Goal: Information Seeking & Learning: Learn about a topic

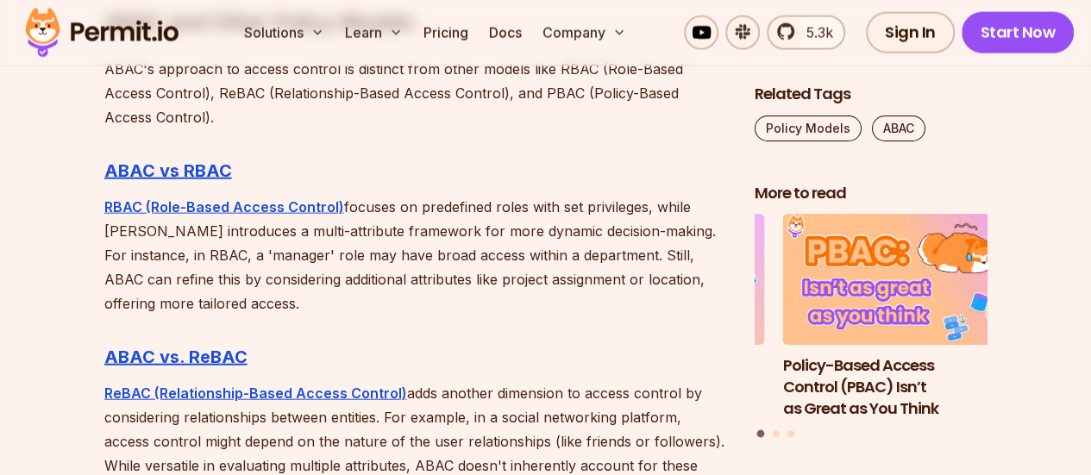
scroll to position [5097, 0]
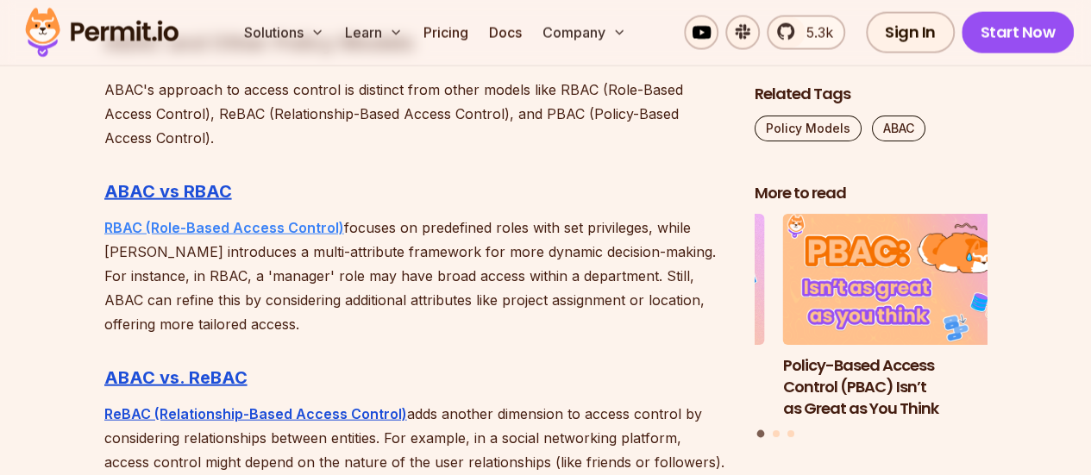
click at [279, 219] on strong "RBAC (Role-Based Access Control)" at bounding box center [224, 227] width 240 height 17
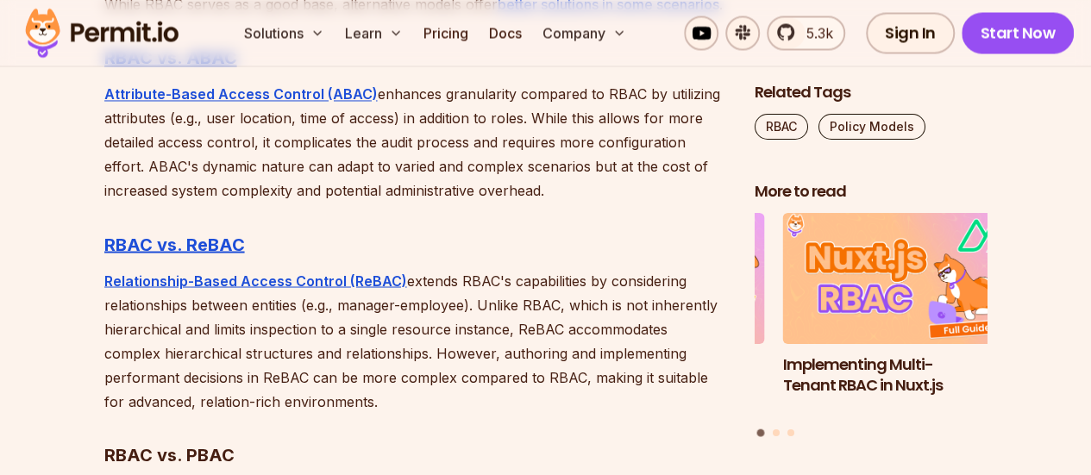
scroll to position [4871, 0]
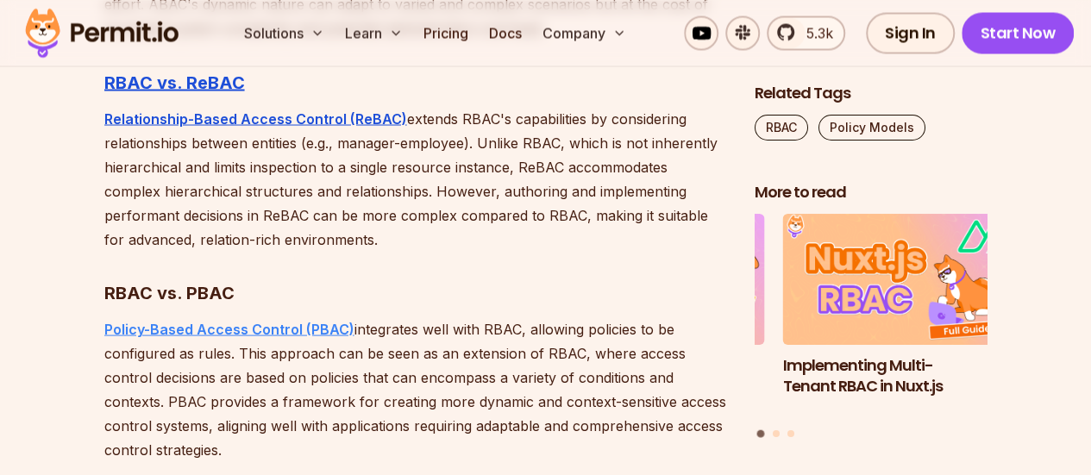
click at [196, 337] on strong "Policy-Based Access Control (PBAC)" at bounding box center [229, 328] width 250 height 17
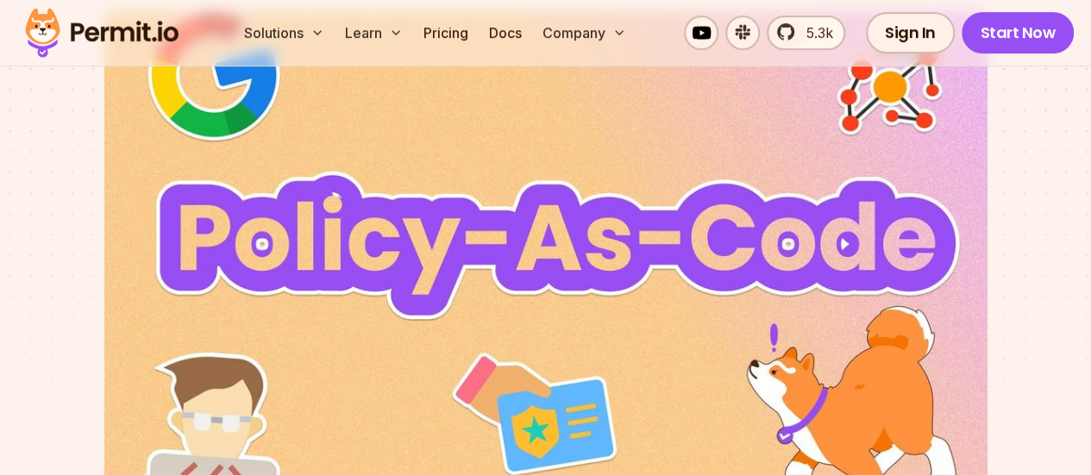
scroll to position [91, 0]
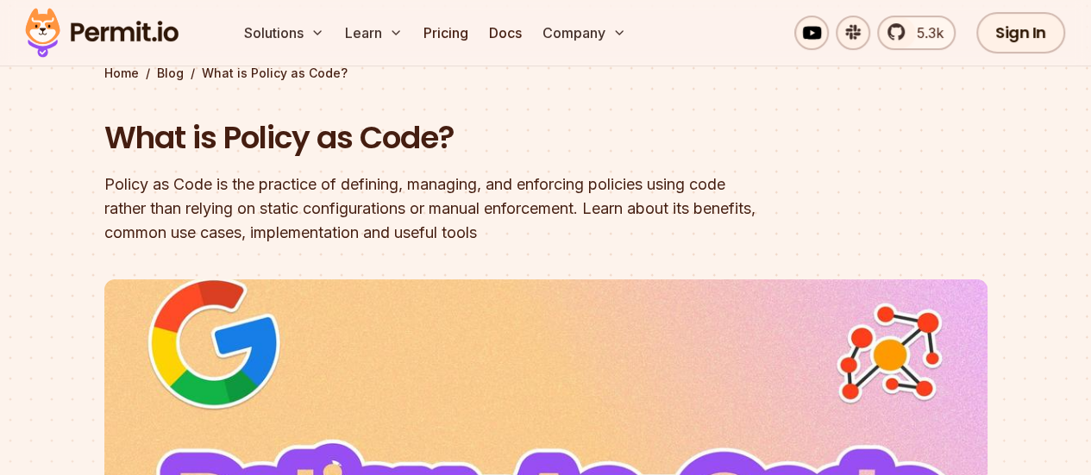
click at [158, 156] on h1 "What is Policy as Code?" at bounding box center [435, 137] width 662 height 43
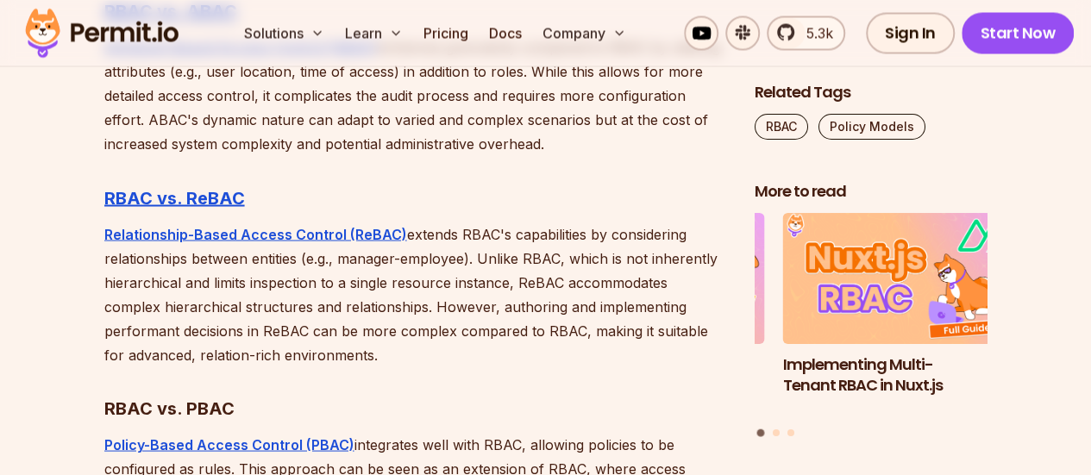
scroll to position [4768, 0]
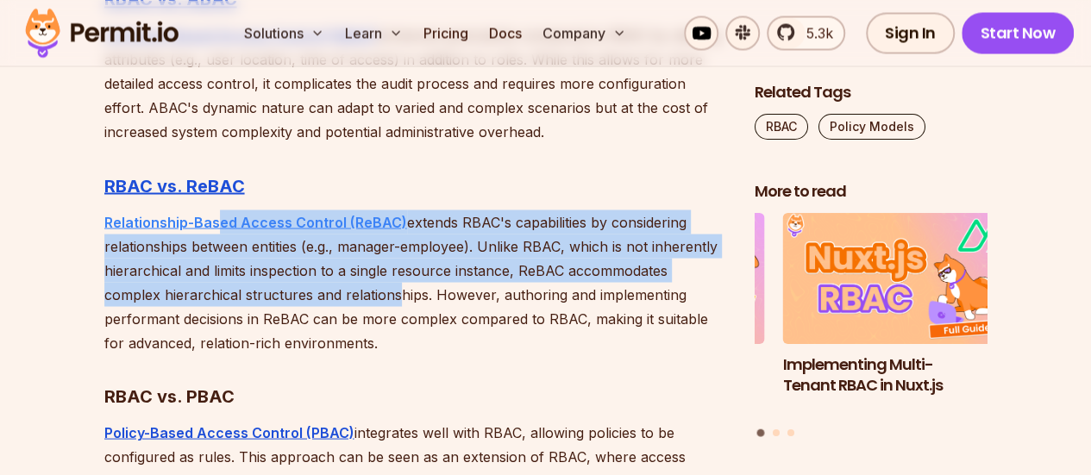
drag, startPoint x: 330, startPoint y: 315, endPoint x: 217, endPoint y: 247, distance: 131.5
click at [217, 247] on p "Relationship-Based Access Control (ReBAC) extends RBAC's capabilities by consid…" at bounding box center [415, 282] width 623 height 145
click at [217, 230] on strong "Relationship-Based Access Control (ReBAC)" at bounding box center [255, 221] width 303 height 17
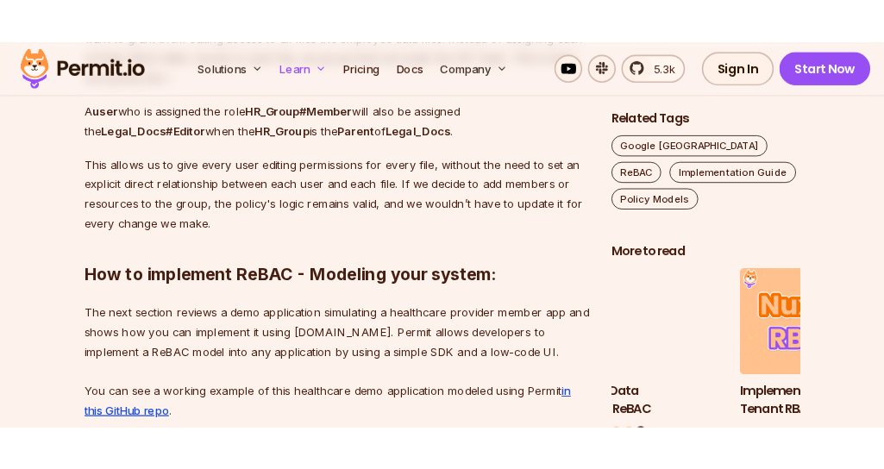
scroll to position [5248, 0]
